Goal: Task Accomplishment & Management: Use online tool/utility

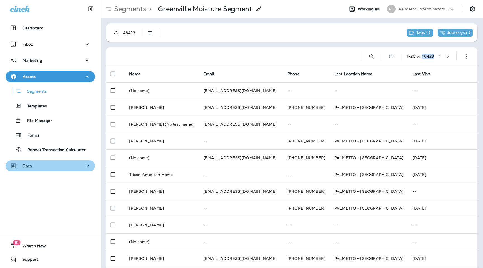
click at [44, 165] on div "Data" at bounding box center [50, 165] width 80 height 7
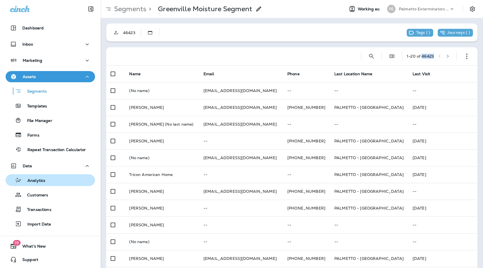
scroll to position [0, 0]
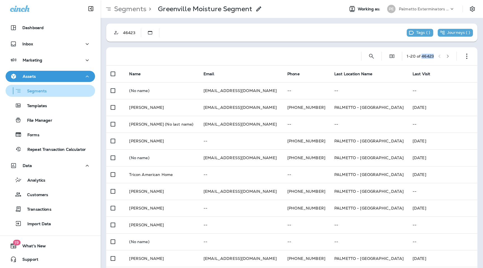
click at [55, 94] on div "Segments" at bounding box center [50, 90] width 85 height 9
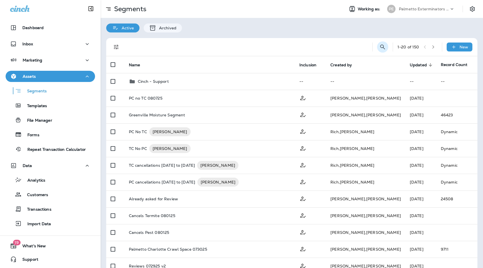
click at [382, 46] on icon "Search Segments" at bounding box center [382, 46] width 5 height 5
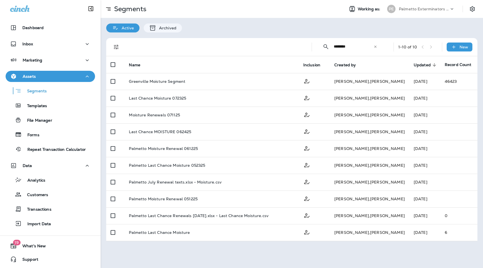
click at [353, 47] on input "********" at bounding box center [354, 46] width 40 height 15
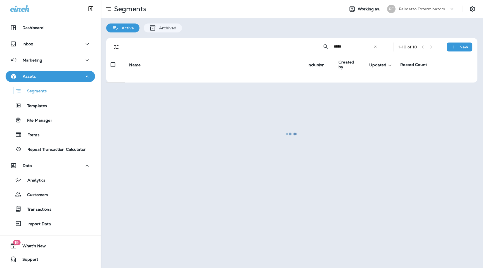
type input "*****"
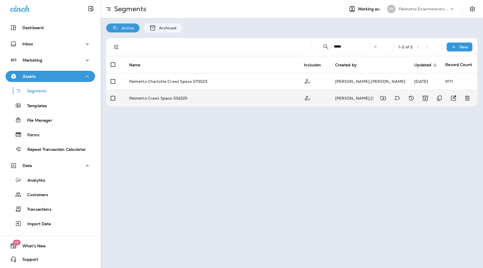
click at [178, 101] on td "Palmetto Crawl Space 052225" at bounding box center [212, 98] width 175 height 17
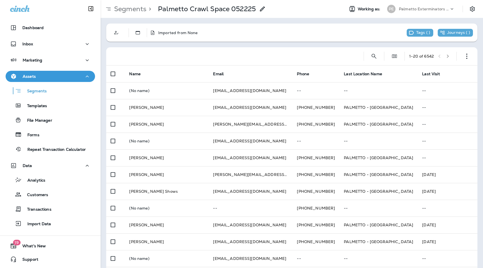
click at [403, 6] on div "Palmetto Exterminators LLC" at bounding box center [424, 9] width 50 height 8
click at [408, 9] on p "Palmetto Exterminators LLC" at bounding box center [424, 9] width 50 height 4
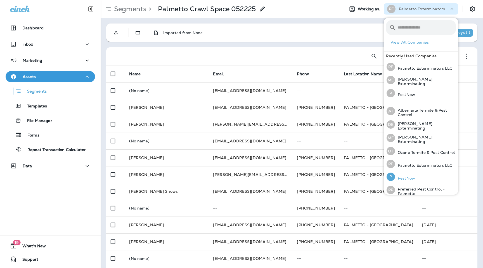
click at [407, 177] on p "PestNow" at bounding box center [405, 178] width 20 height 4
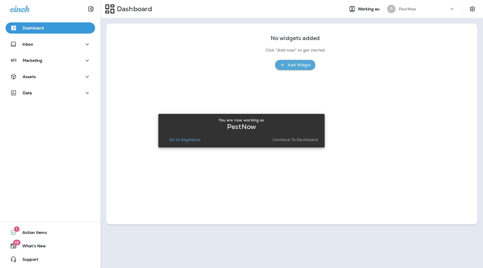
click at [284, 139] on p "Continue to Dashboard" at bounding box center [295, 139] width 46 height 4
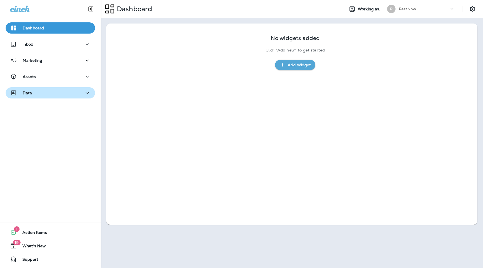
click at [48, 91] on div "Data" at bounding box center [50, 92] width 80 height 7
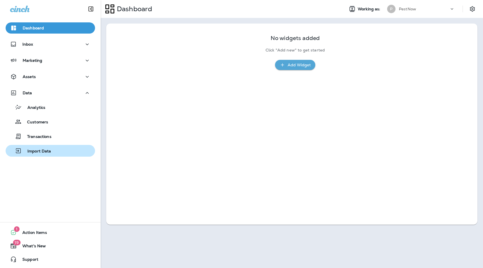
click at [41, 151] on p "Import Data" at bounding box center [36, 151] width 29 height 5
